Goal: Task Accomplishment & Management: Use online tool/utility

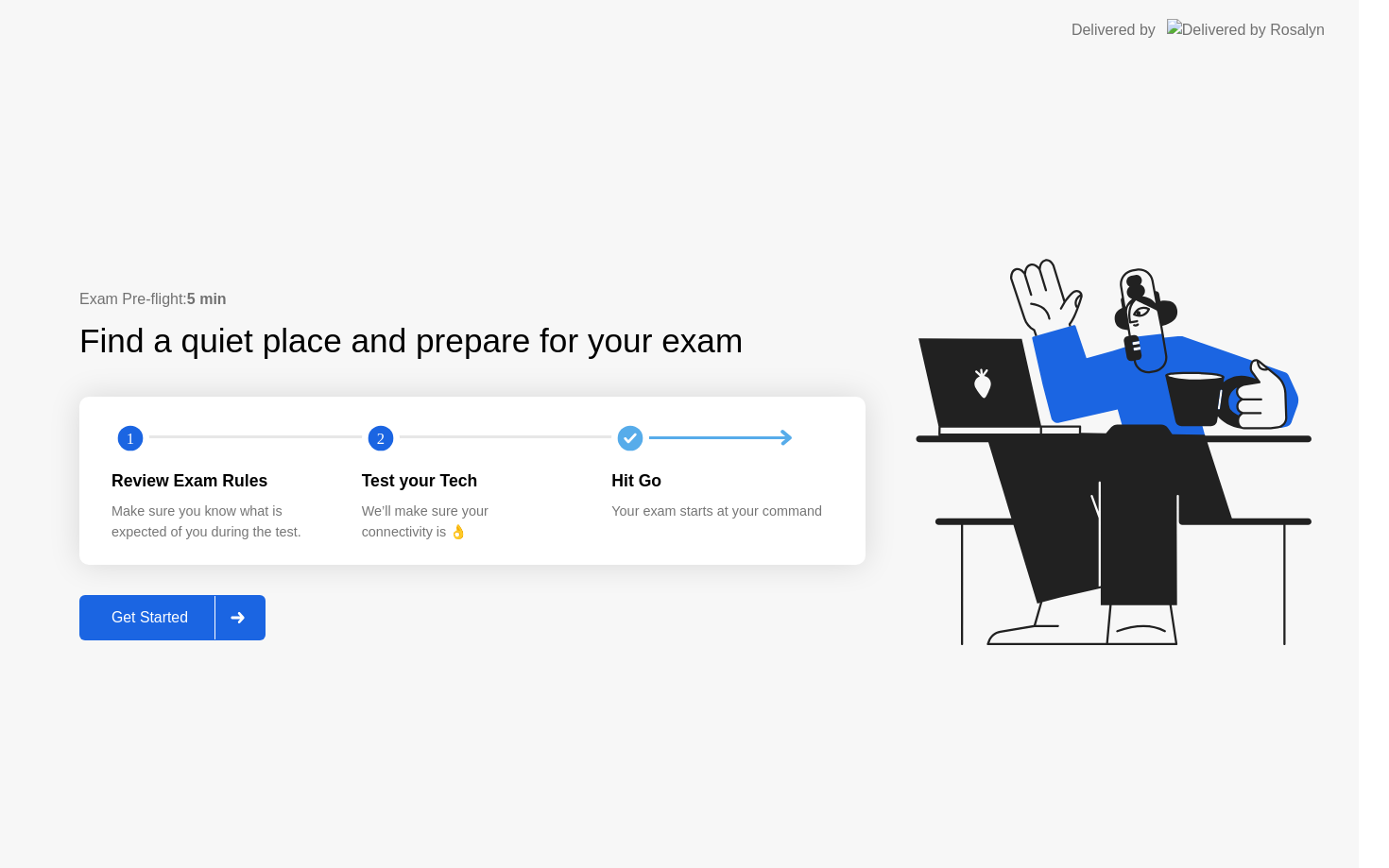
click at [1177, 514] on icon at bounding box center [1113, 451] width 395 height 387
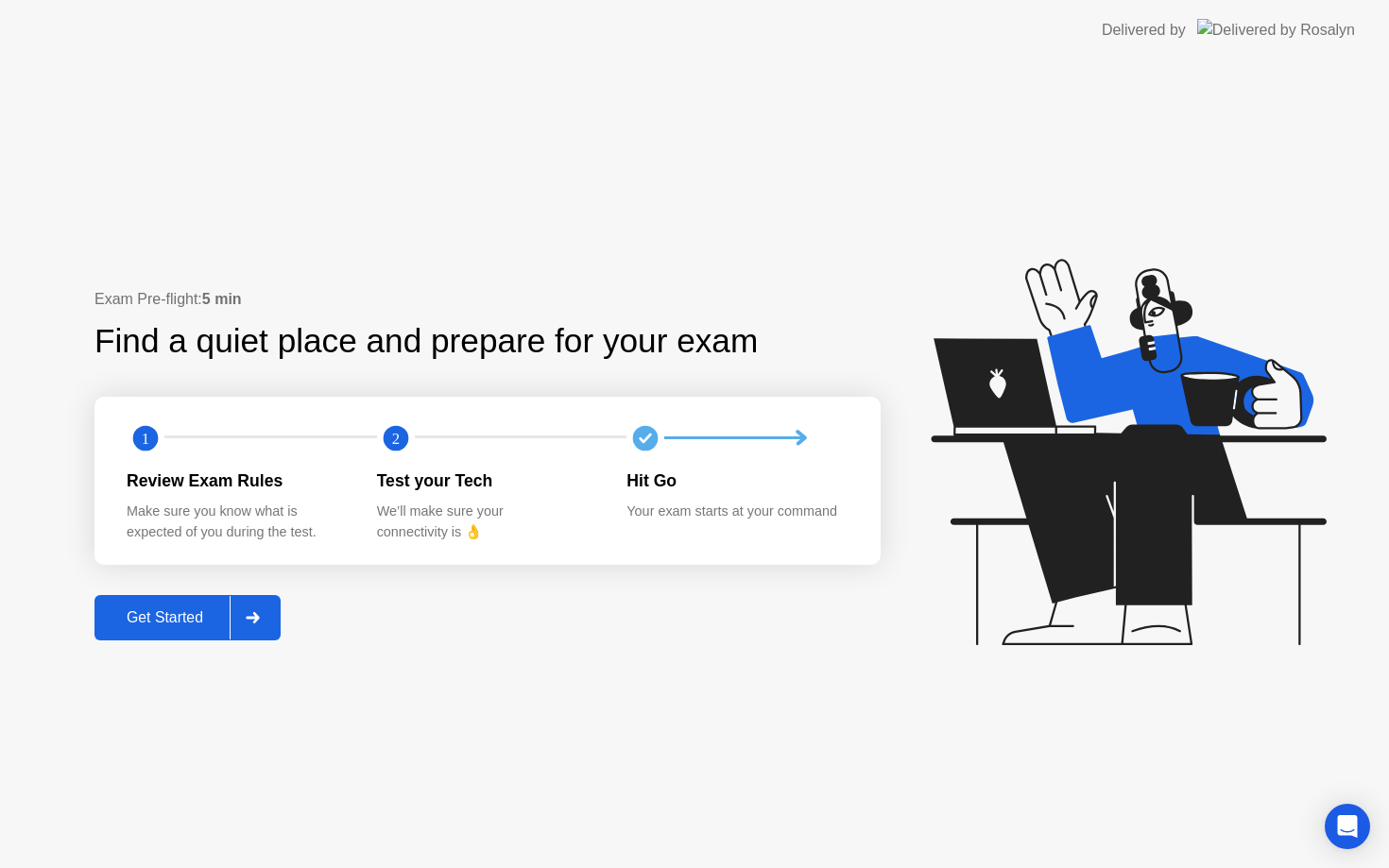
click at [247, 618] on div at bounding box center [253, 618] width 46 height 44
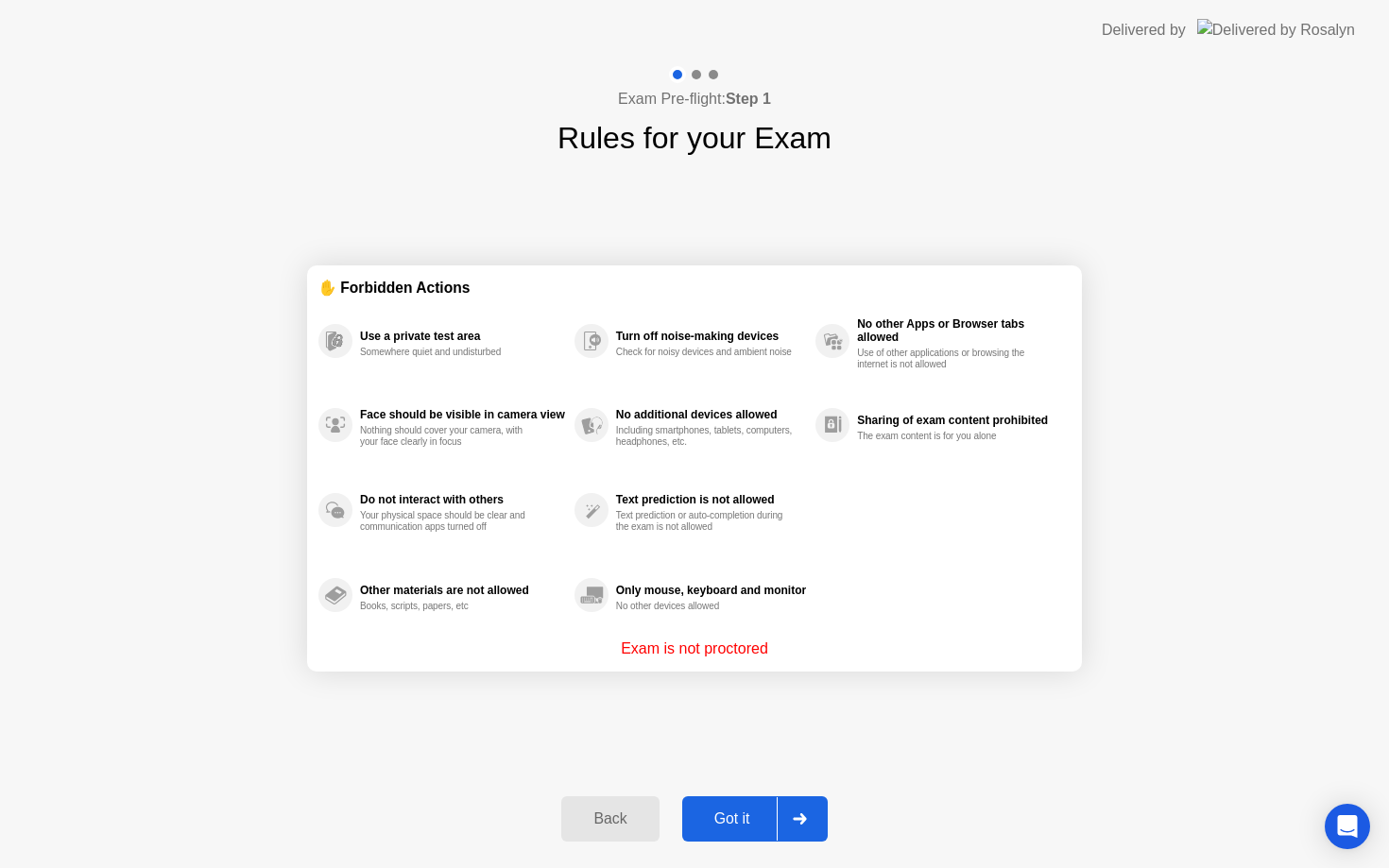
click at [814, 818] on div at bounding box center [799, 819] width 46 height 44
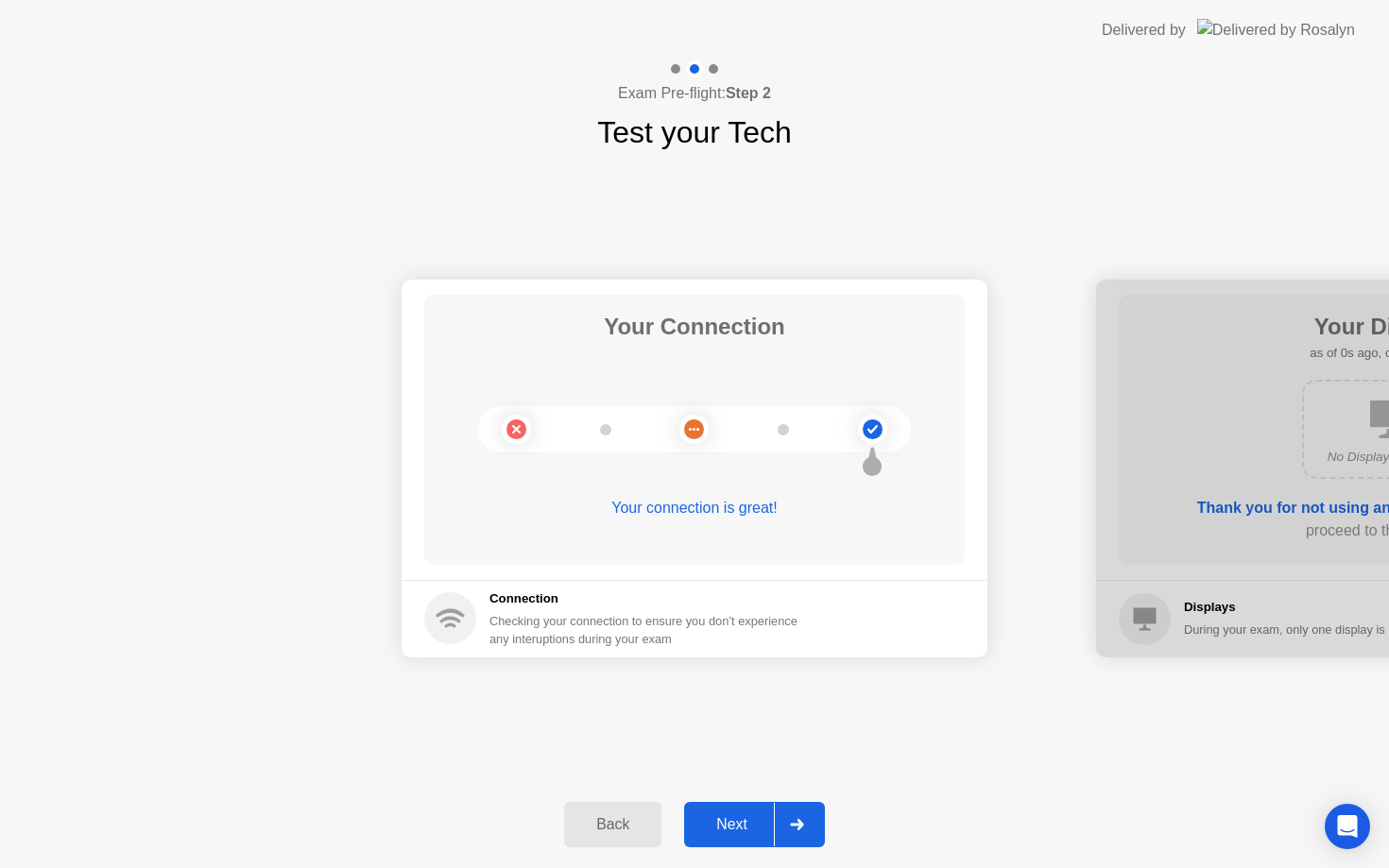
click at [814, 818] on div at bounding box center [796, 825] width 46 height 44
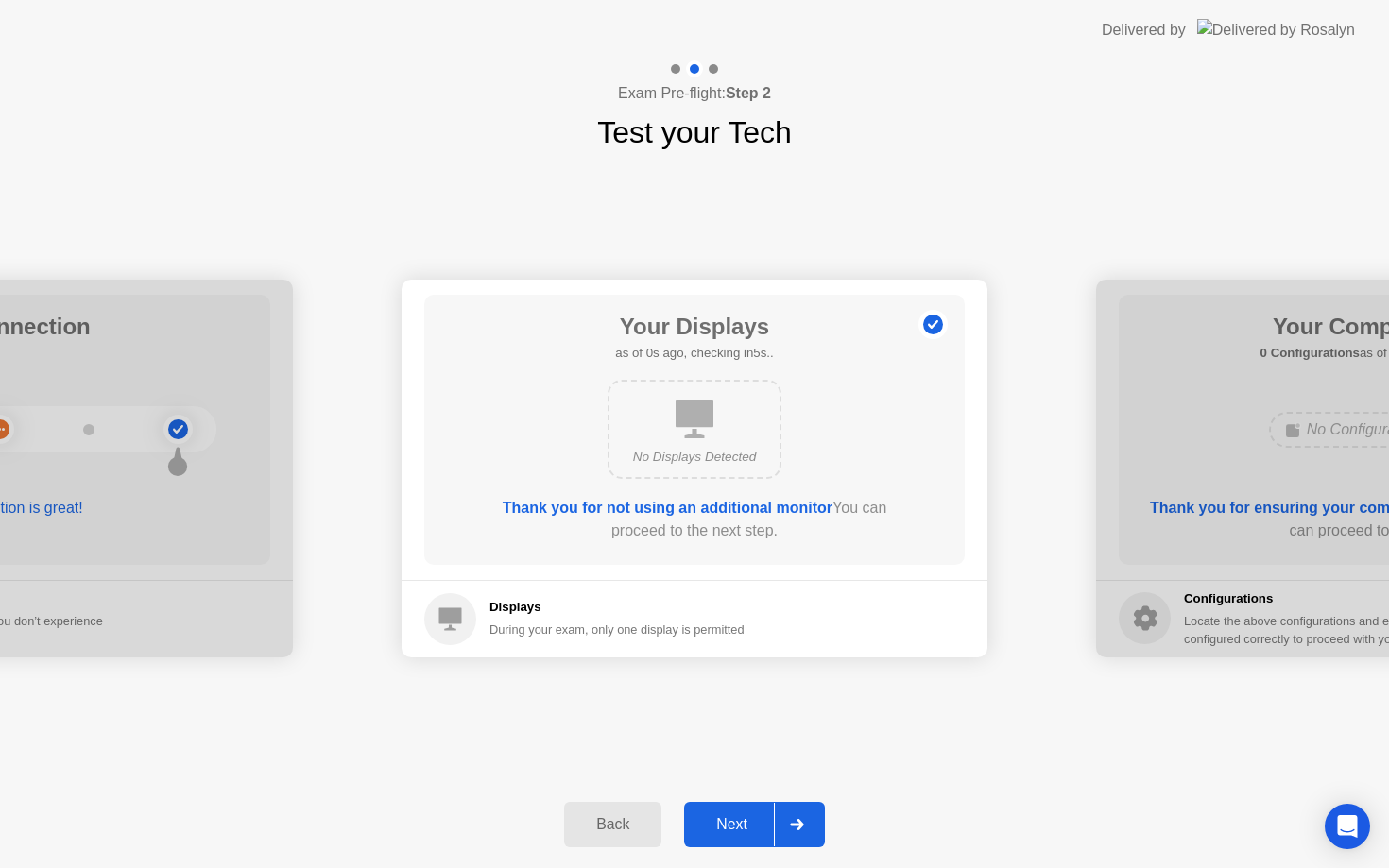
click at [814, 818] on div at bounding box center [796, 825] width 46 height 44
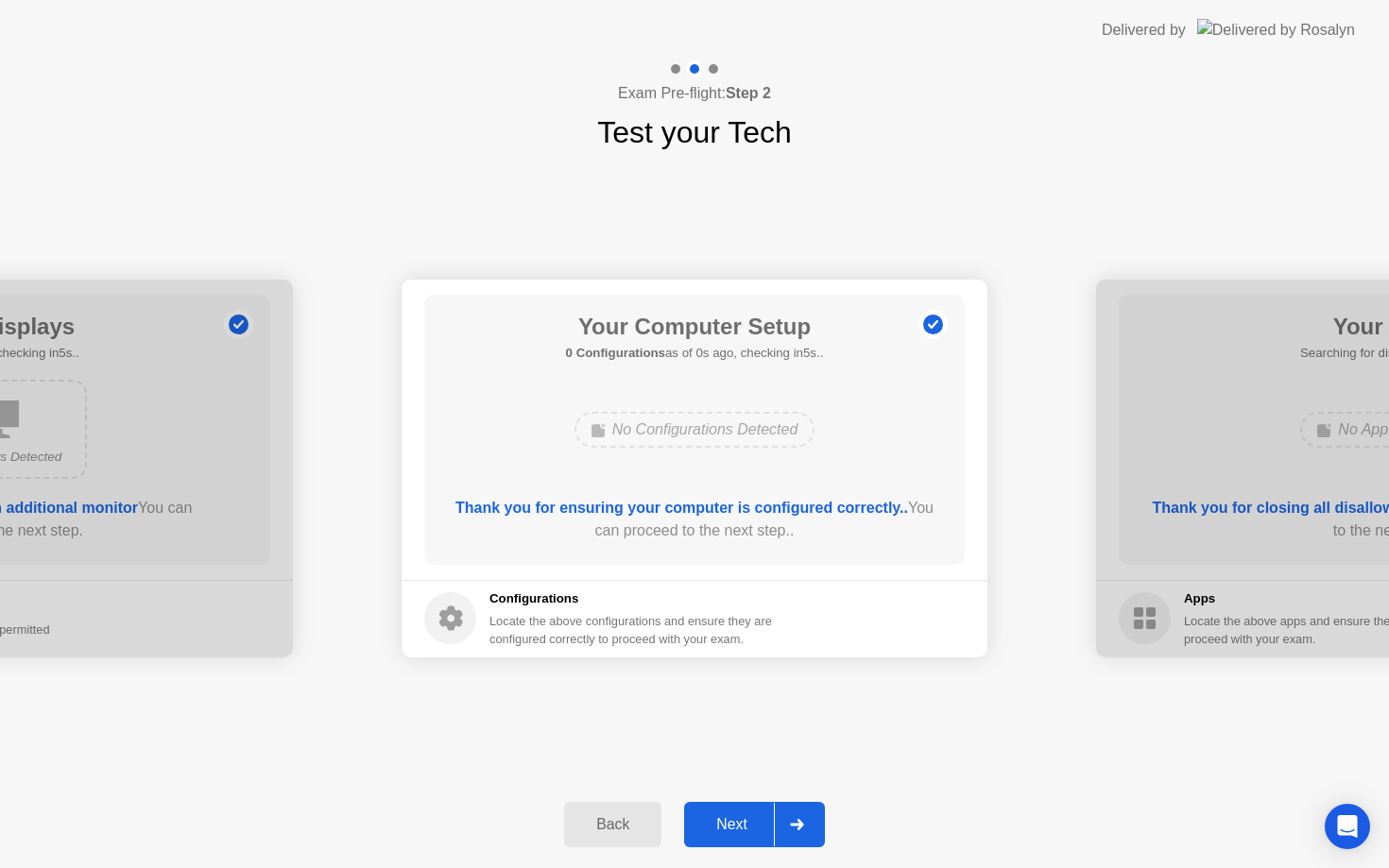
click at [814, 818] on div at bounding box center [796, 825] width 46 height 44
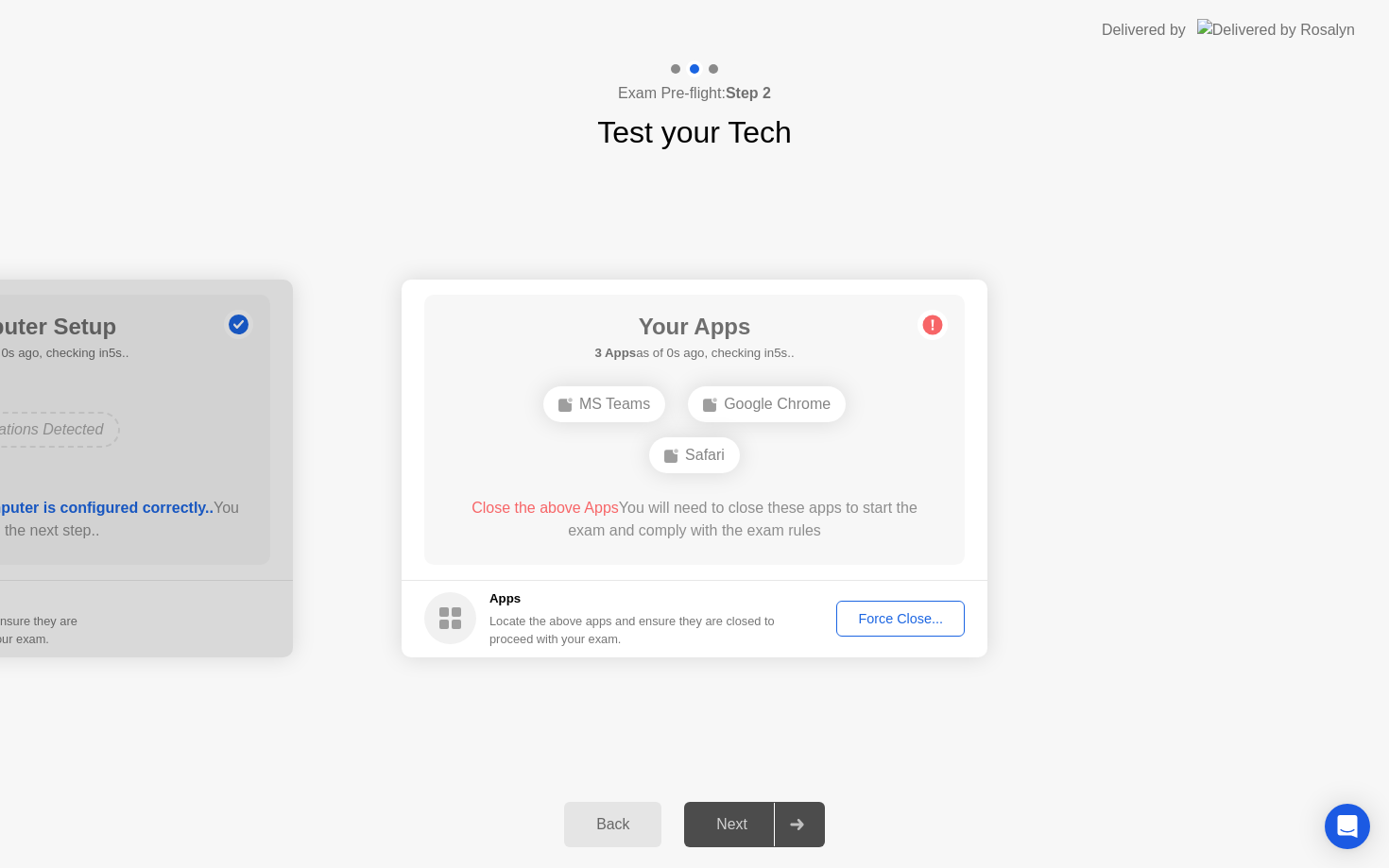
click at [928, 620] on div "Force Close..." at bounding box center [901, 618] width 115 height 15
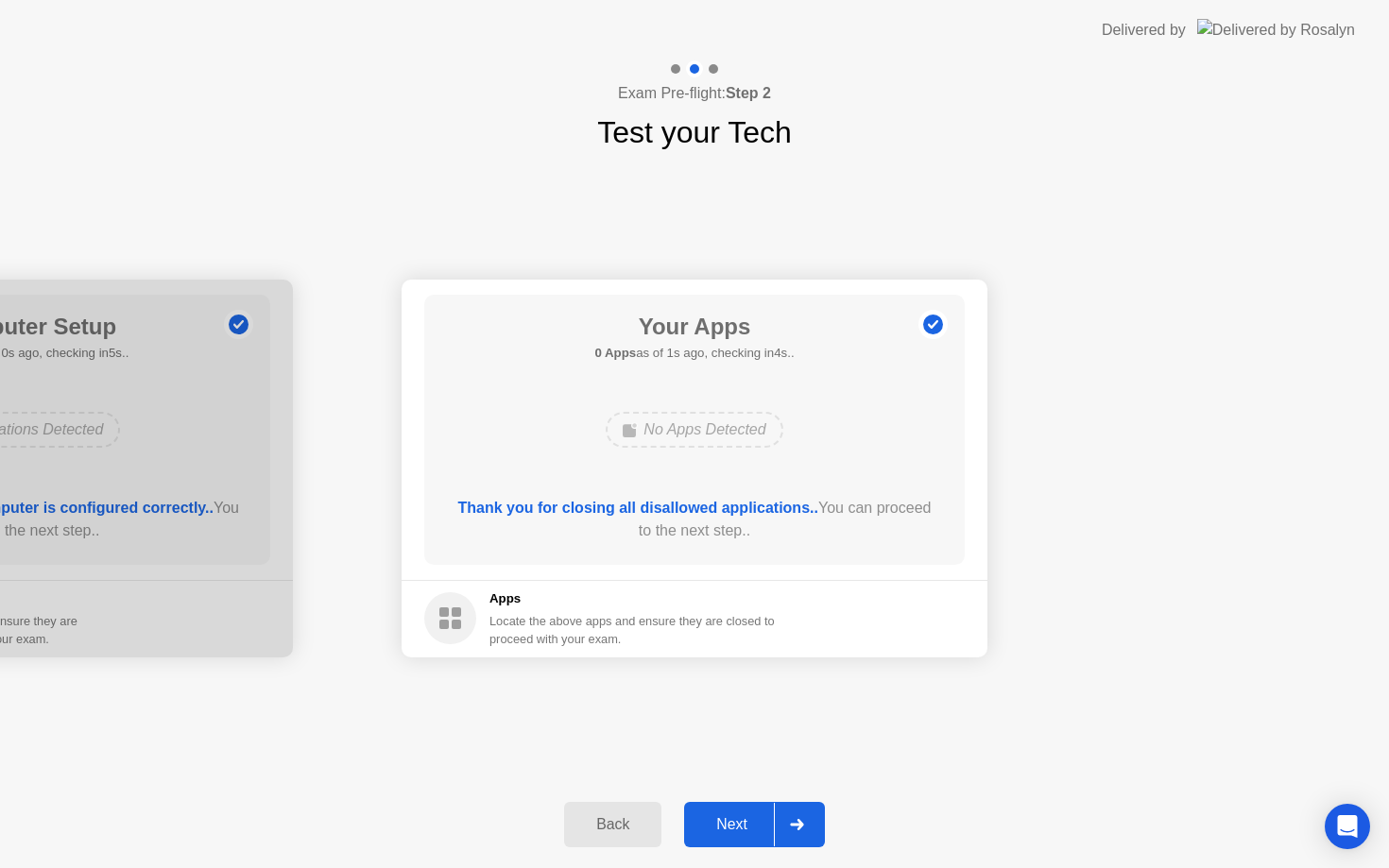
click at [747, 788] on div "Back Next" at bounding box center [694, 824] width 1389 height 87
click at [747, 808] on button "Next" at bounding box center [755, 825] width 141 height 46
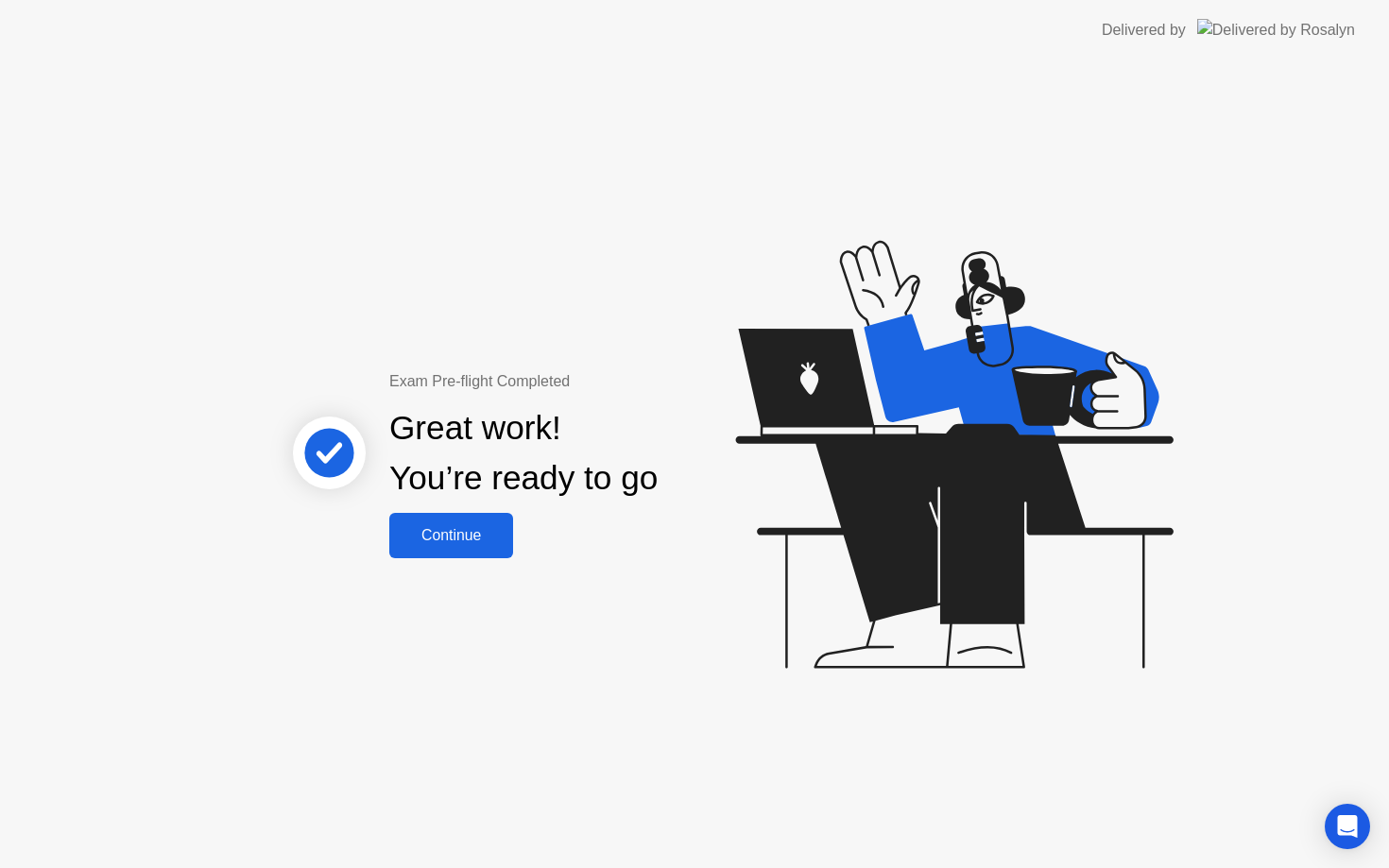
click at [459, 544] on div "Continue" at bounding box center [450, 535] width 112 height 17
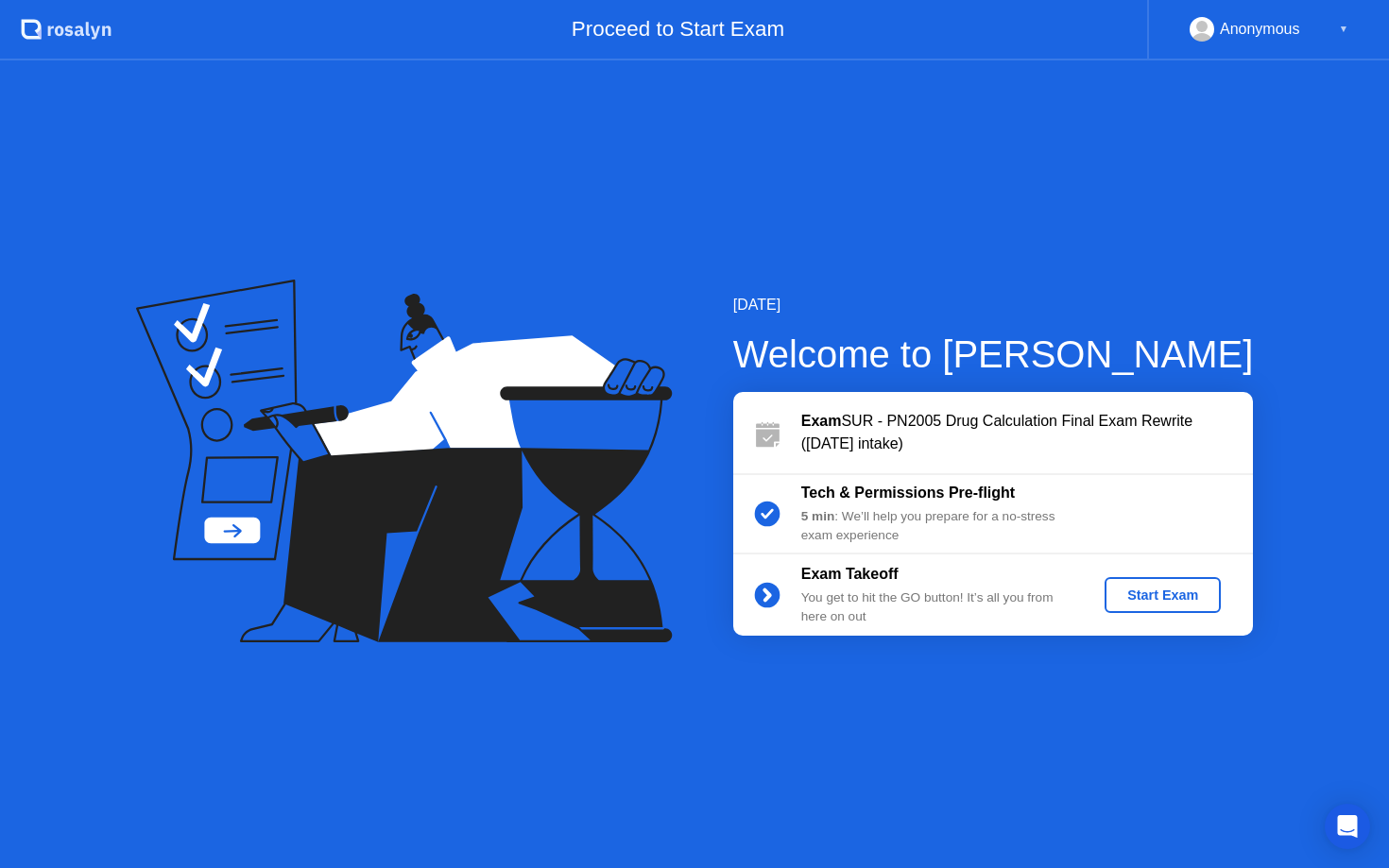
click at [1176, 606] on button "Start Exam" at bounding box center [1162, 596] width 116 height 36
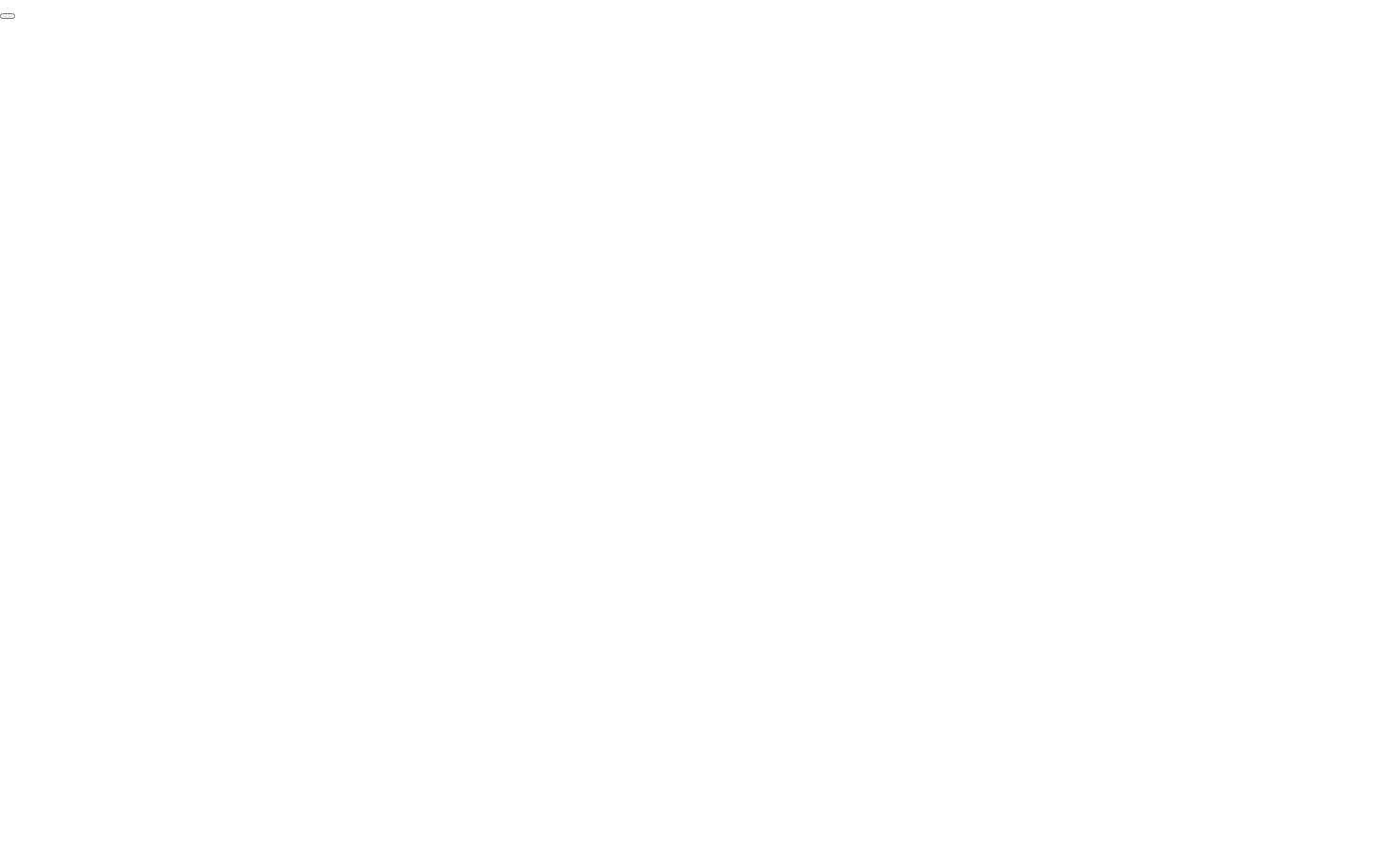
click div "End Proctoring Session"
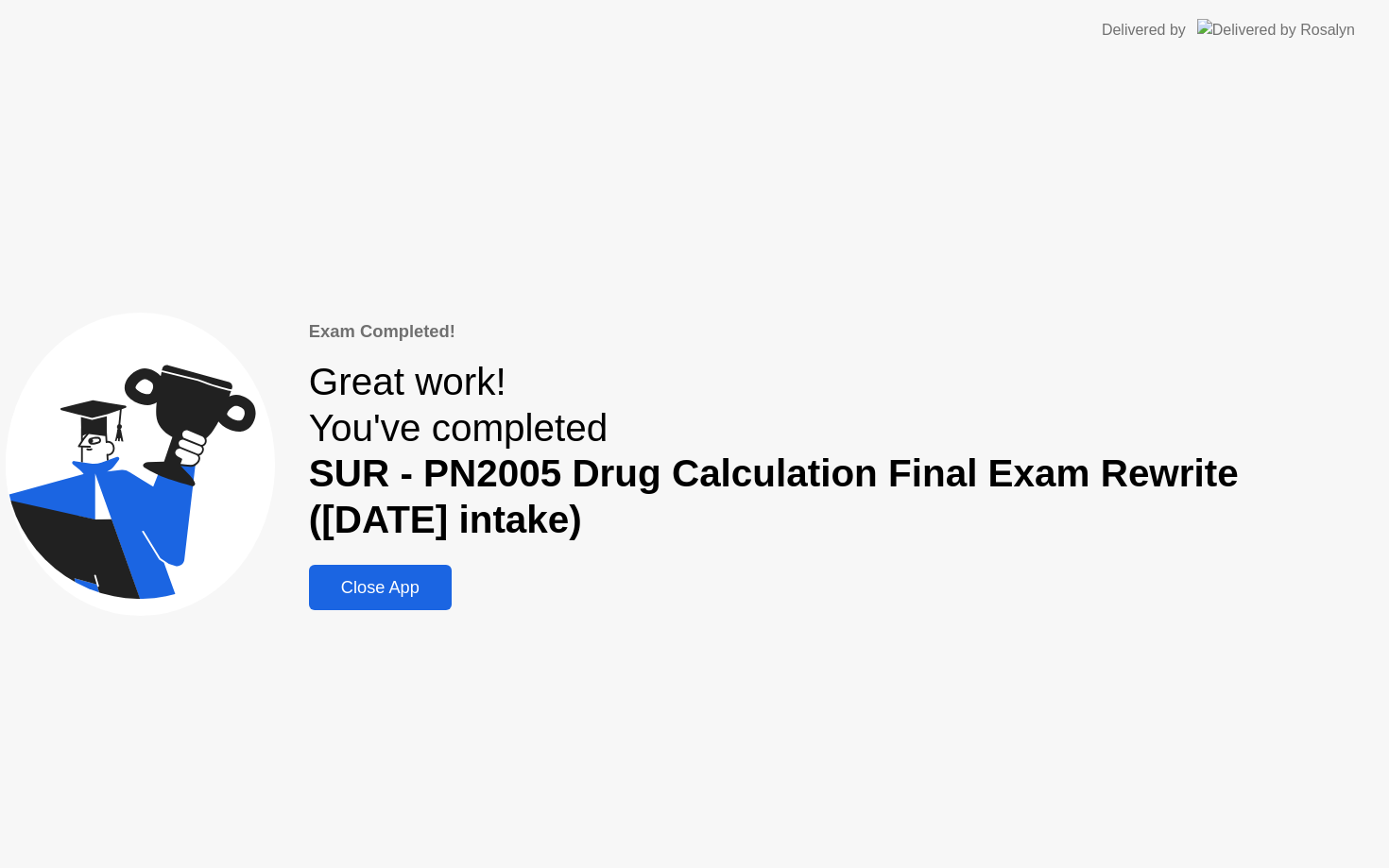
click at [352, 596] on div "Close App" at bounding box center [381, 589] width 131 height 20
